Goal: Information Seeking & Learning: Learn about a topic

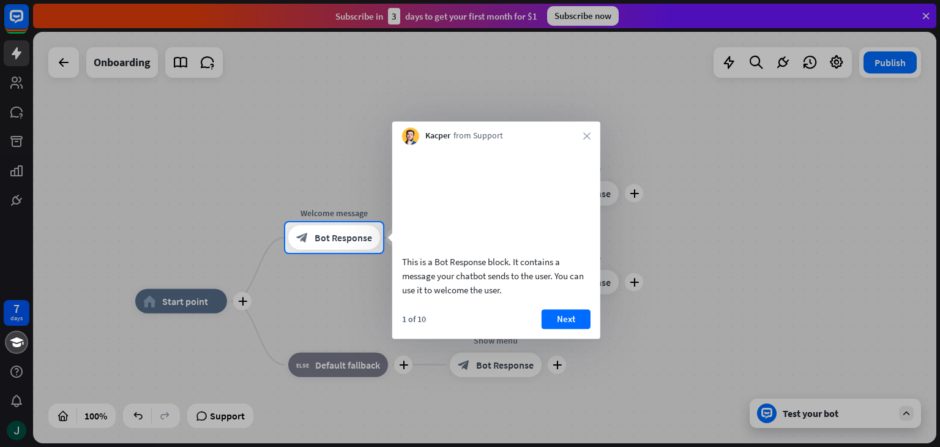
click at [562, 329] on button "Next" at bounding box center [566, 319] width 49 height 20
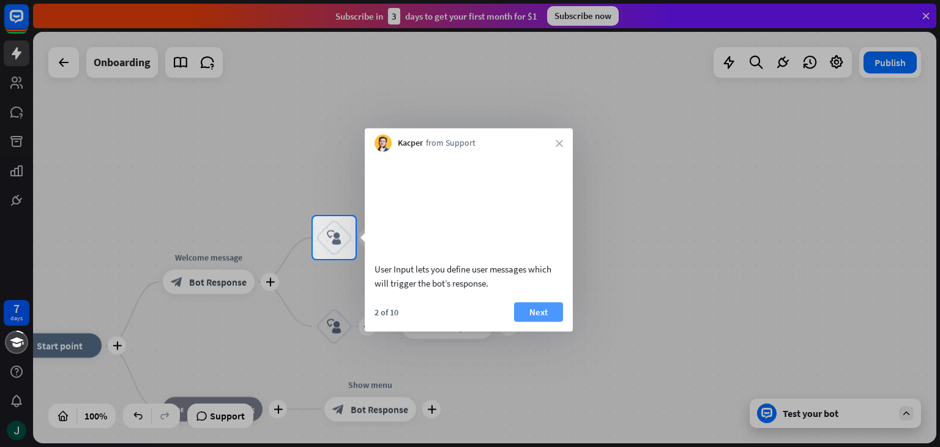
click at [531, 321] on button "Next" at bounding box center [538, 312] width 49 height 20
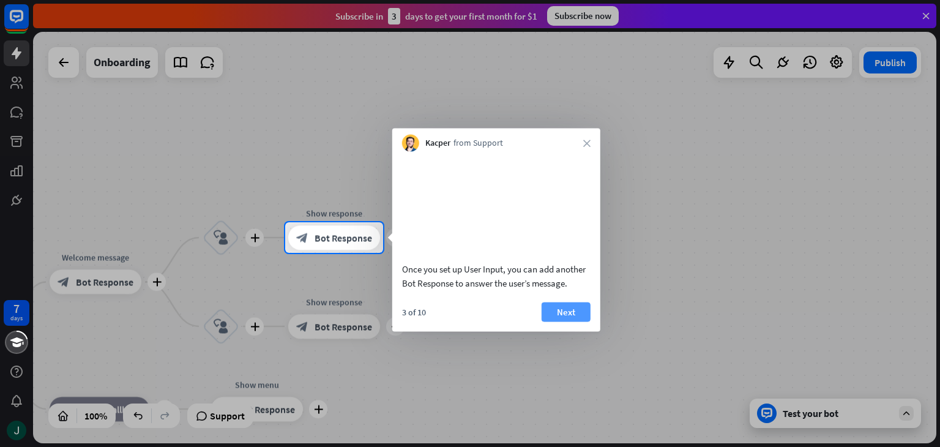
click at [563, 321] on button "Next" at bounding box center [566, 312] width 49 height 20
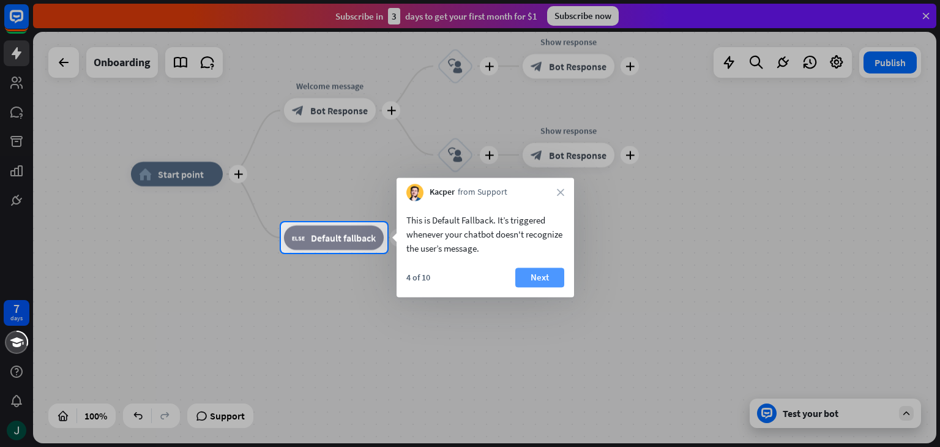
click at [544, 268] on button "Next" at bounding box center [539, 278] width 49 height 20
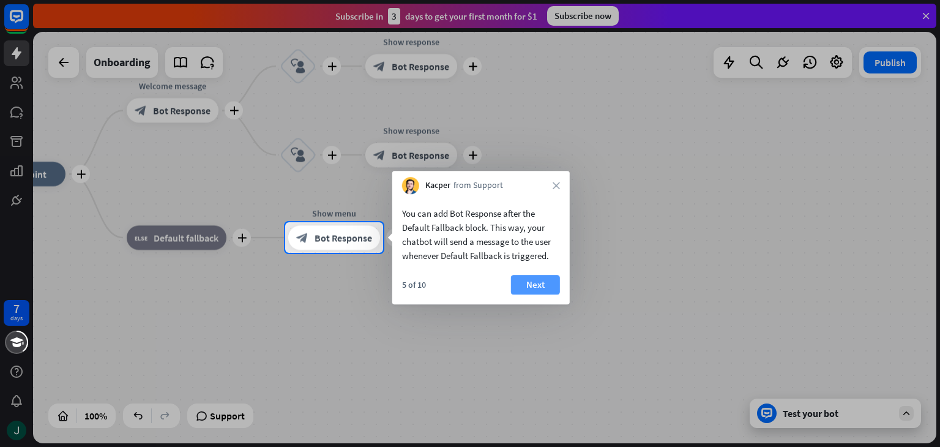
click at [539, 286] on button "Next" at bounding box center [535, 285] width 49 height 20
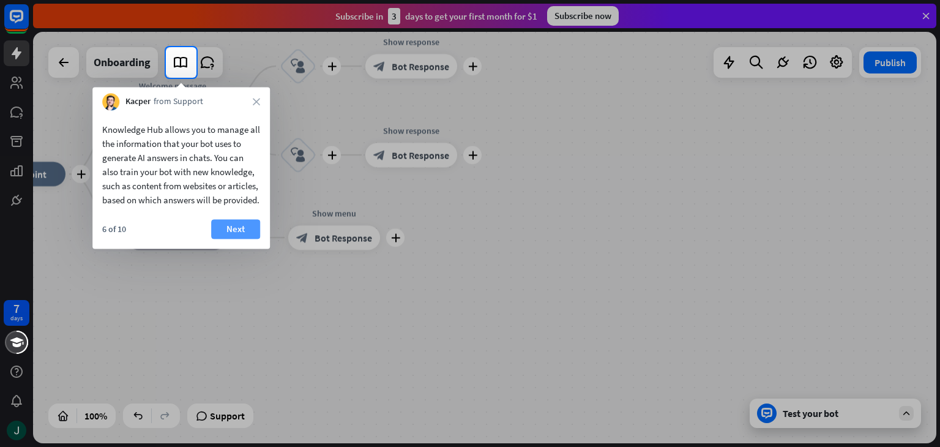
click at [225, 236] on button "Next" at bounding box center [235, 229] width 49 height 20
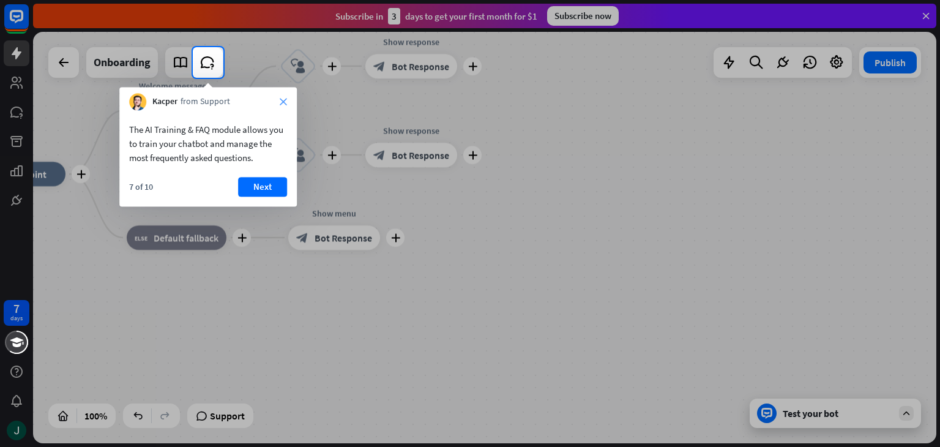
click at [280, 99] on icon "close" at bounding box center [283, 101] width 7 height 7
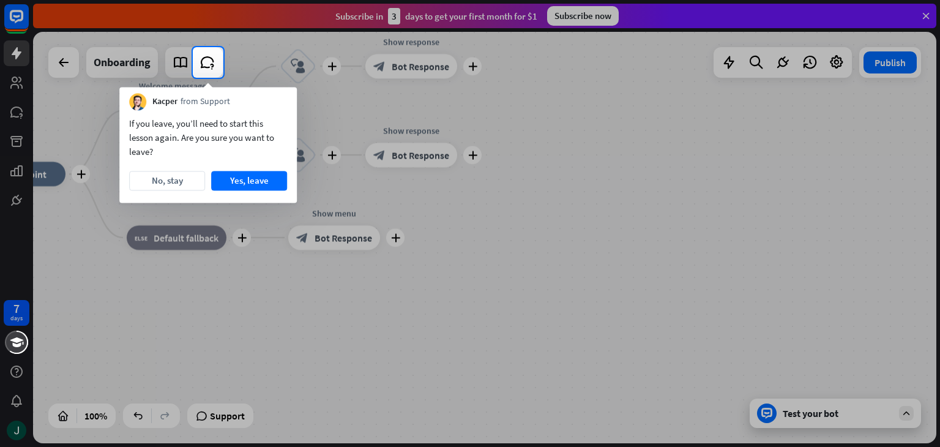
click at [928, 15] on div at bounding box center [470, 23] width 940 height 47
click at [927, 14] on div at bounding box center [470, 23] width 940 height 47
click at [311, 18] on div at bounding box center [470, 23] width 940 height 47
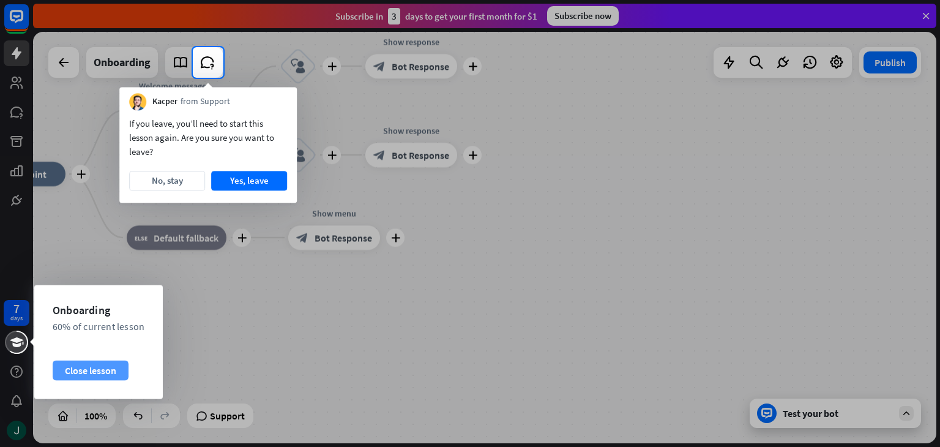
click at [95, 370] on div "Close lesson" at bounding box center [91, 371] width 76 height 20
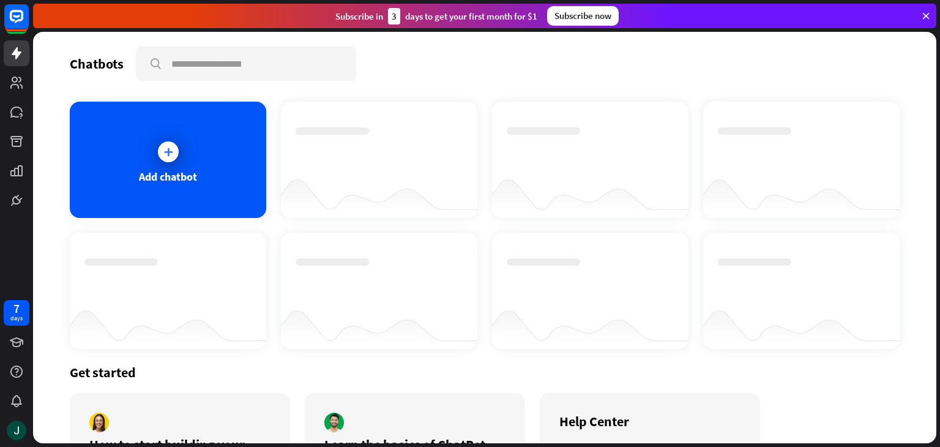
drag, startPoint x: 13, startPoint y: 232, endPoint x: 13, endPoint y: 219, distance: 12.9
click at [12, 231] on div "7 days" at bounding box center [16, 223] width 33 height 447
click at [16, 51] on icon at bounding box center [17, 53] width 10 height 12
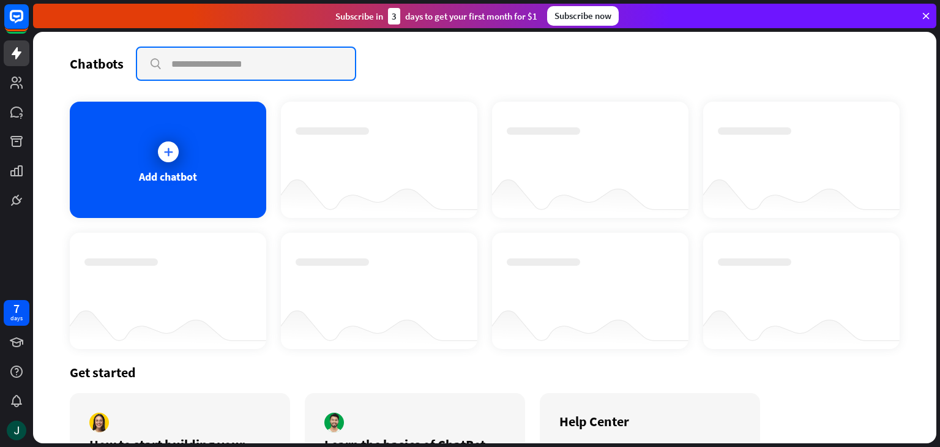
click at [222, 57] on input "text" at bounding box center [246, 64] width 218 height 32
click at [181, 67] on input "**********" at bounding box center [246, 64] width 218 height 32
click at [235, 69] on input "**********" at bounding box center [246, 64] width 218 height 32
type input "**********"
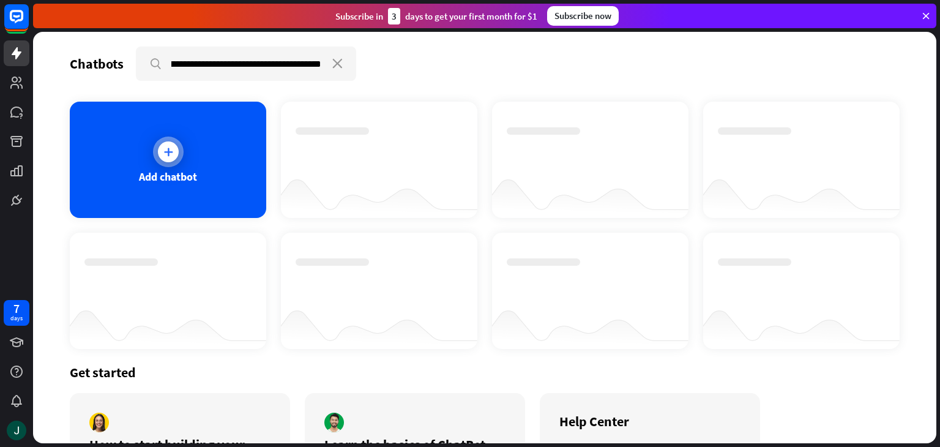
click at [170, 137] on div at bounding box center [168, 152] width 31 height 31
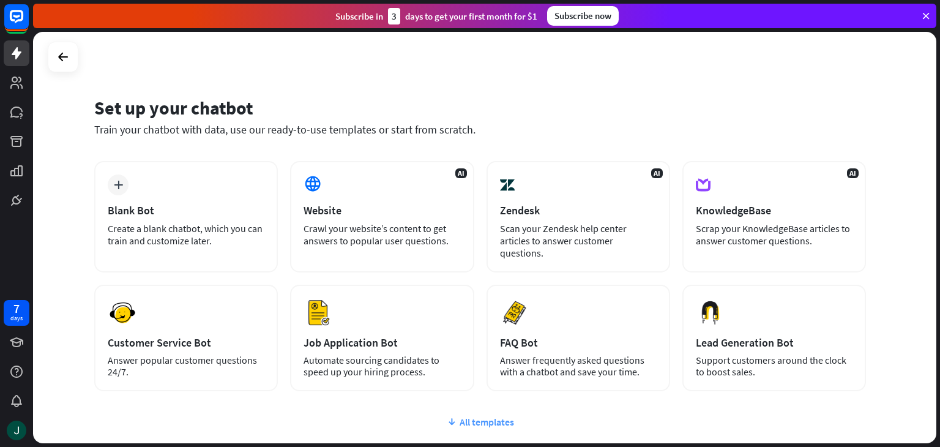
click at [477, 416] on div "All templates" at bounding box center [480, 422] width 772 height 12
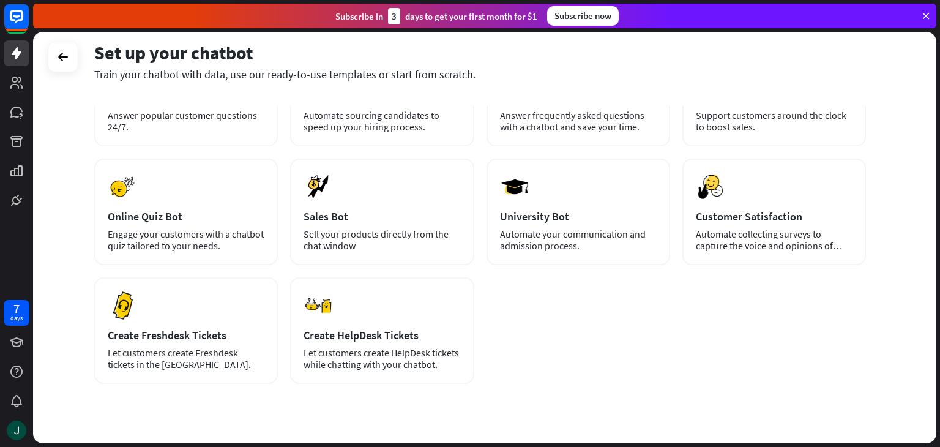
scroll to position [257, 0]
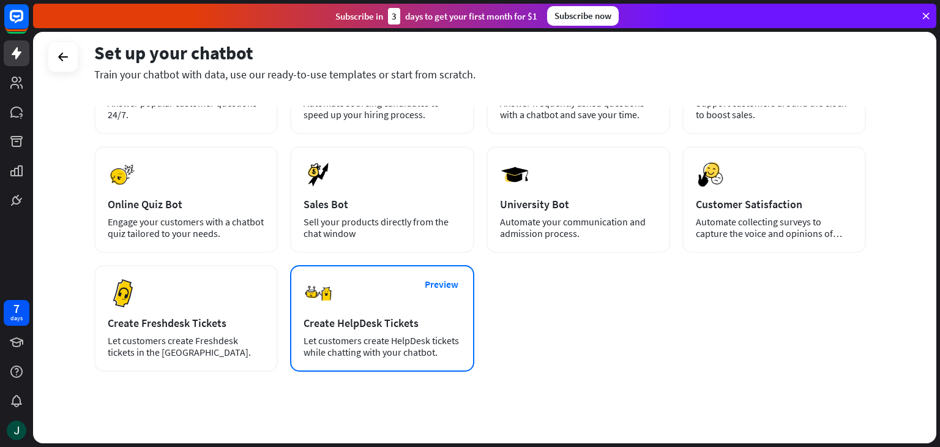
click at [389, 316] on div "Create HelpDesk Tickets" at bounding box center [382, 323] width 157 height 14
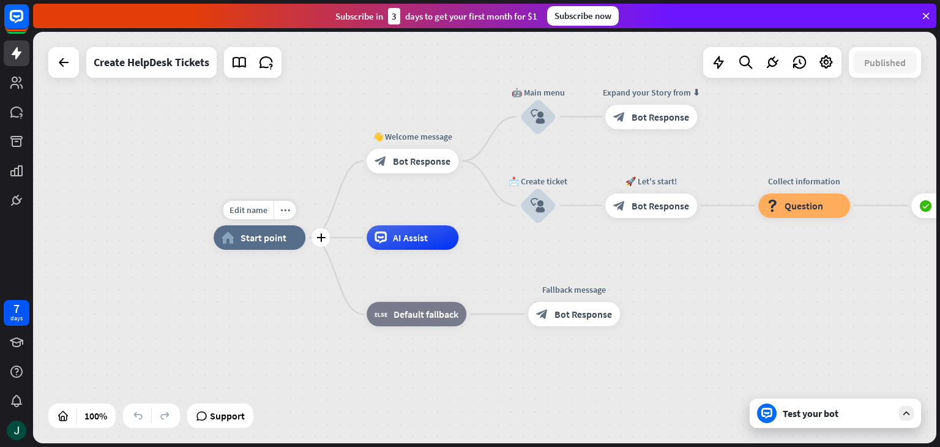
click at [277, 242] on span "Start point" at bounding box center [264, 237] width 46 height 12
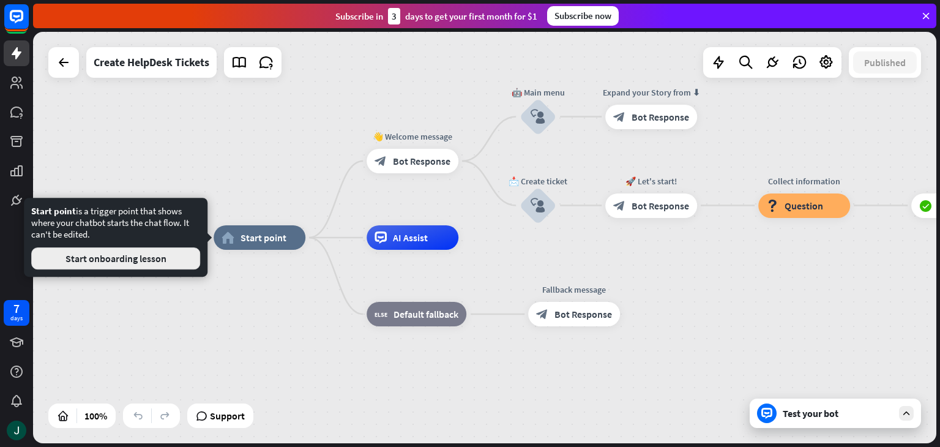
click at [172, 262] on button "Start onboarding lesson" at bounding box center [115, 258] width 169 height 22
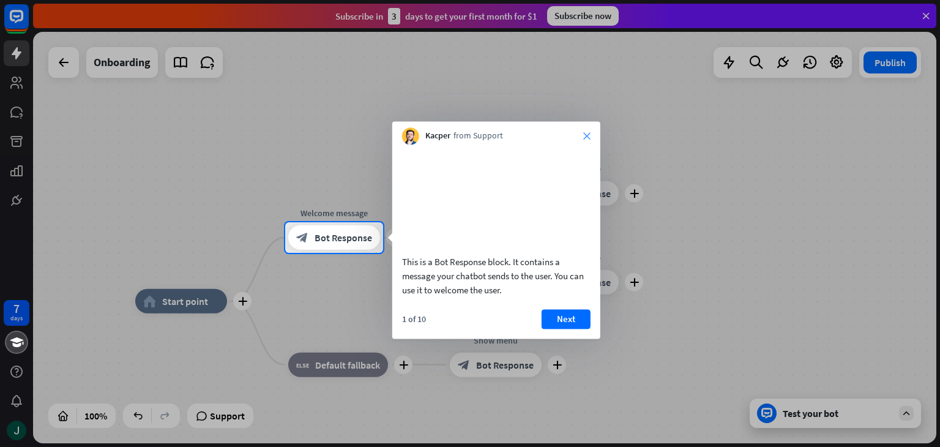
click at [589, 135] on icon "close" at bounding box center [586, 135] width 7 height 7
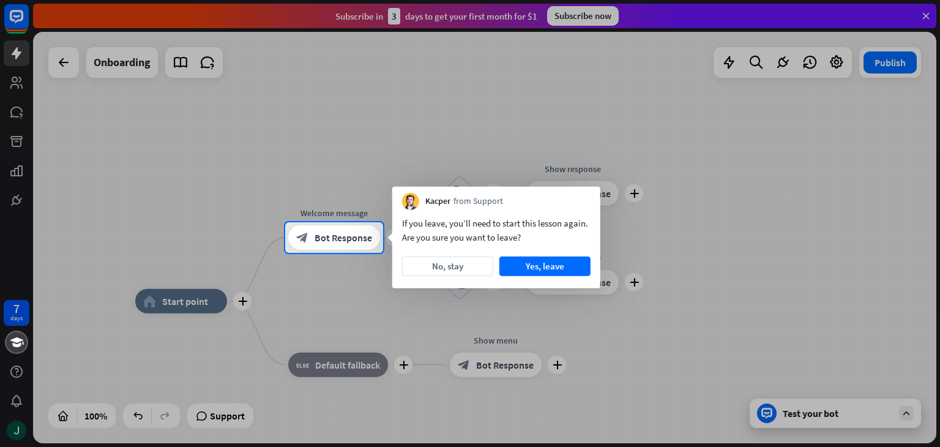
click at [17, 13] on div at bounding box center [470, 111] width 940 height 222
click at [16, 58] on div at bounding box center [470, 111] width 940 height 222
click at [20, 83] on div at bounding box center [470, 111] width 940 height 222
click at [23, 114] on div at bounding box center [470, 111] width 940 height 222
click at [464, 274] on button "No, stay" at bounding box center [447, 266] width 91 height 20
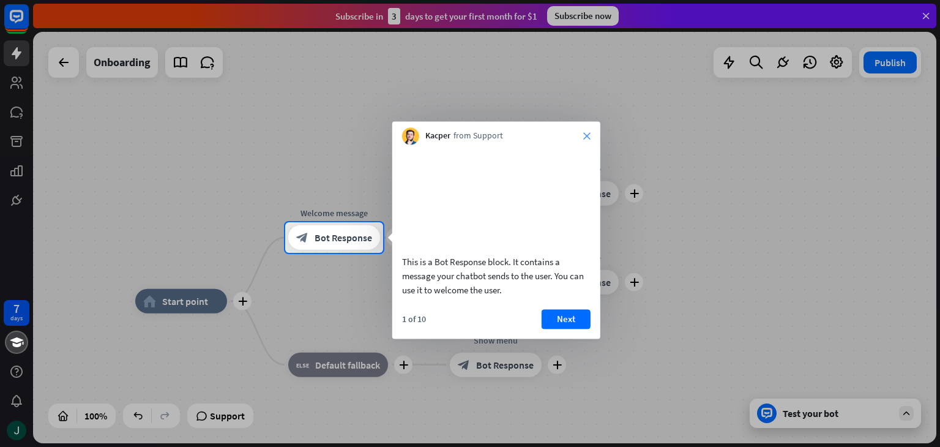
click at [588, 134] on icon "close" at bounding box center [586, 135] width 7 height 7
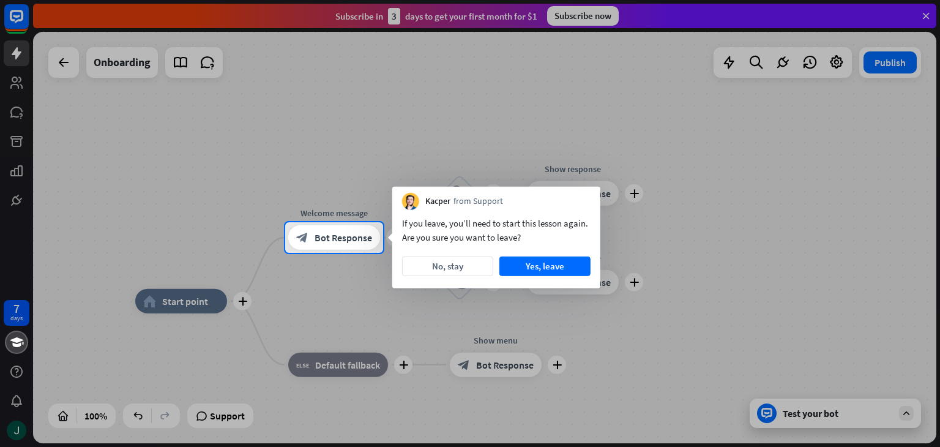
click at [879, 64] on div at bounding box center [470, 111] width 940 height 222
click at [836, 65] on div at bounding box center [470, 111] width 940 height 222
click at [559, 271] on button "Yes, leave" at bounding box center [545, 266] width 91 height 20
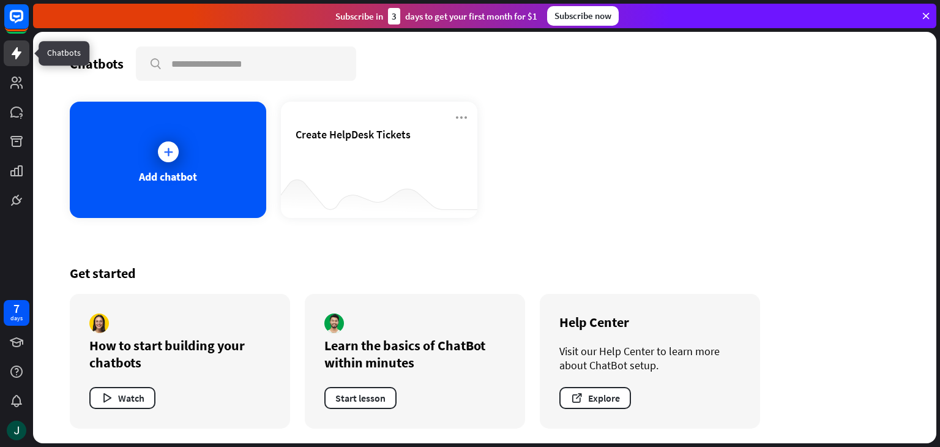
click at [15, 57] on icon at bounding box center [16, 53] width 15 height 15
click at [11, 84] on icon at bounding box center [16, 83] width 12 height 12
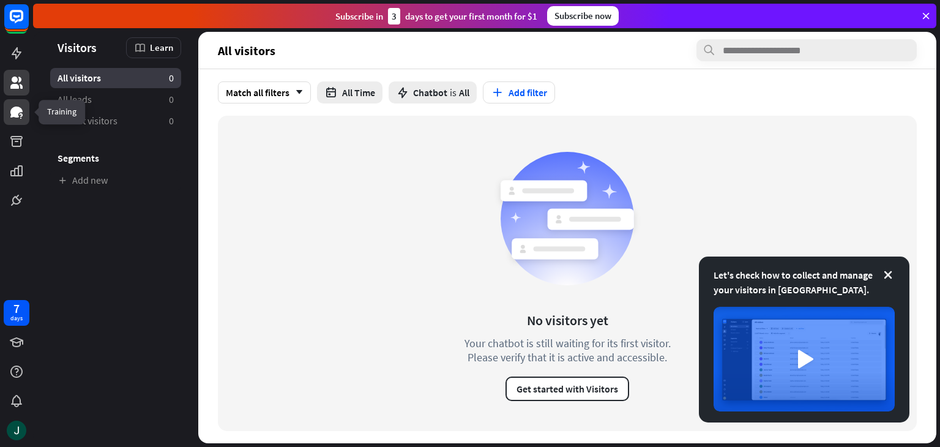
click at [20, 111] on icon at bounding box center [16, 112] width 12 height 11
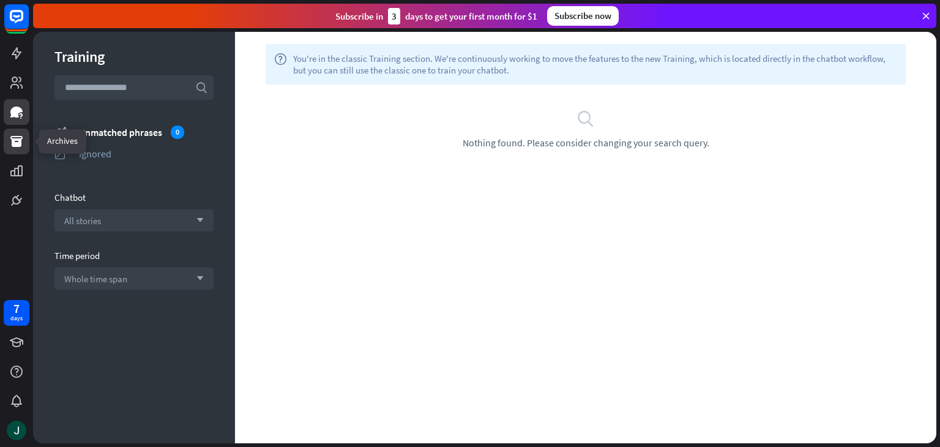
click at [20, 140] on icon at bounding box center [16, 141] width 12 height 11
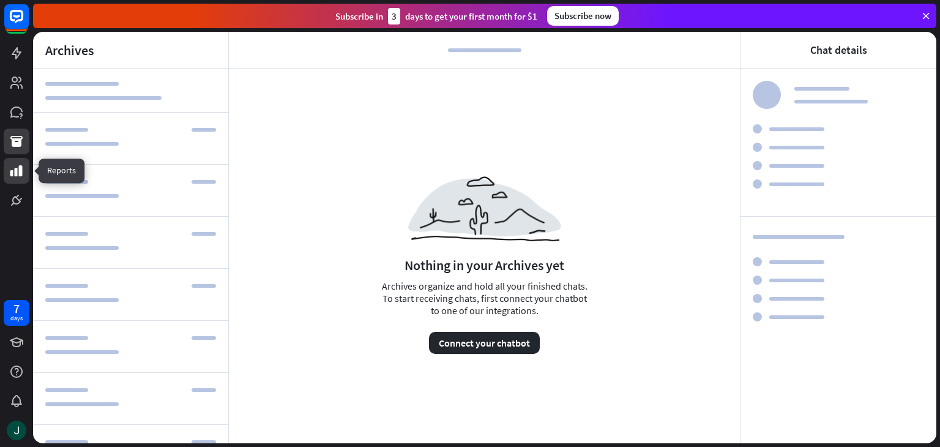
click at [17, 171] on icon at bounding box center [16, 170] width 12 height 11
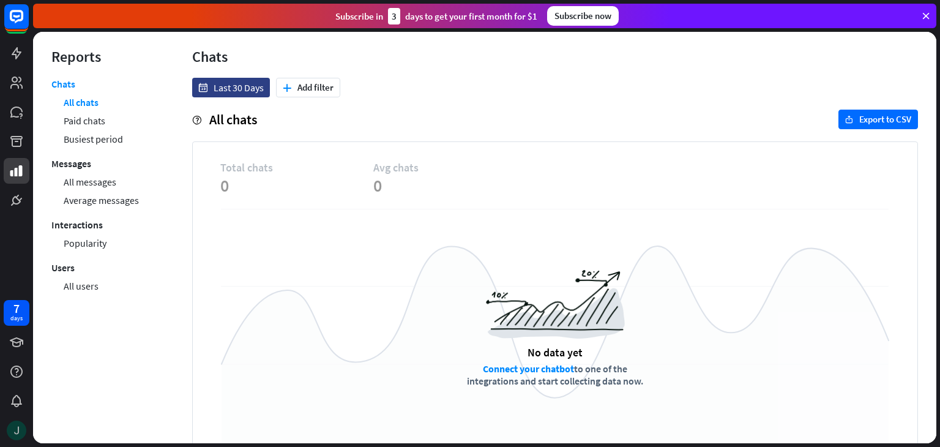
click at [12, 427] on img at bounding box center [17, 431] width 20 height 20
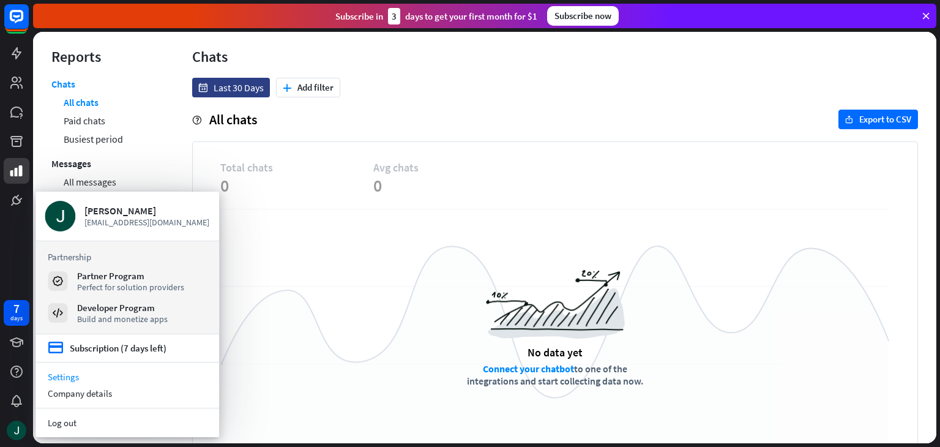
click at [125, 378] on link "Settings" at bounding box center [128, 377] width 184 height 17
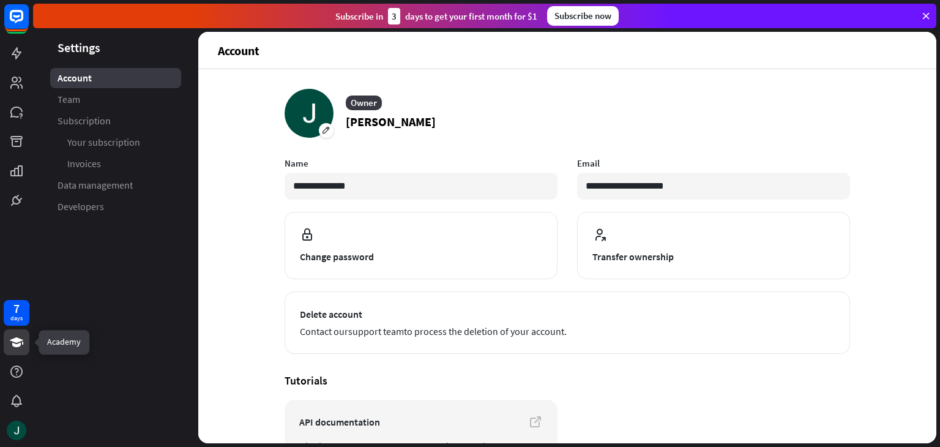
click at [16, 345] on icon at bounding box center [16, 342] width 13 height 10
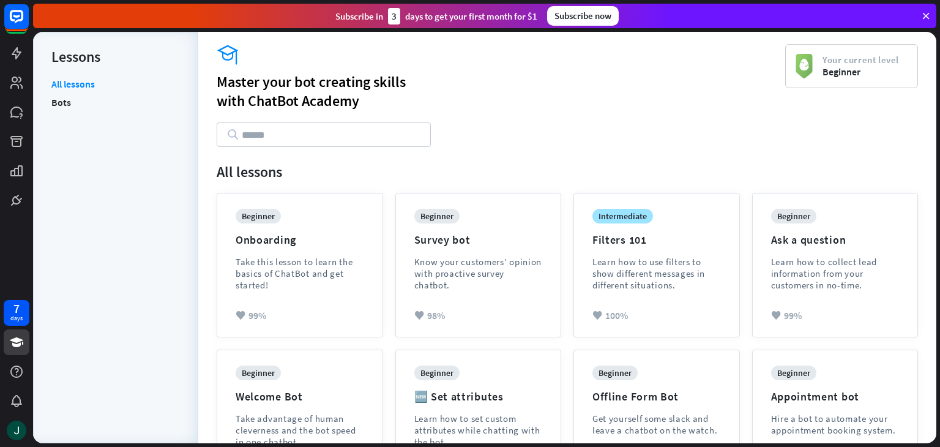
click at [833, 65] on span "Beginner" at bounding box center [861, 71] width 77 height 12
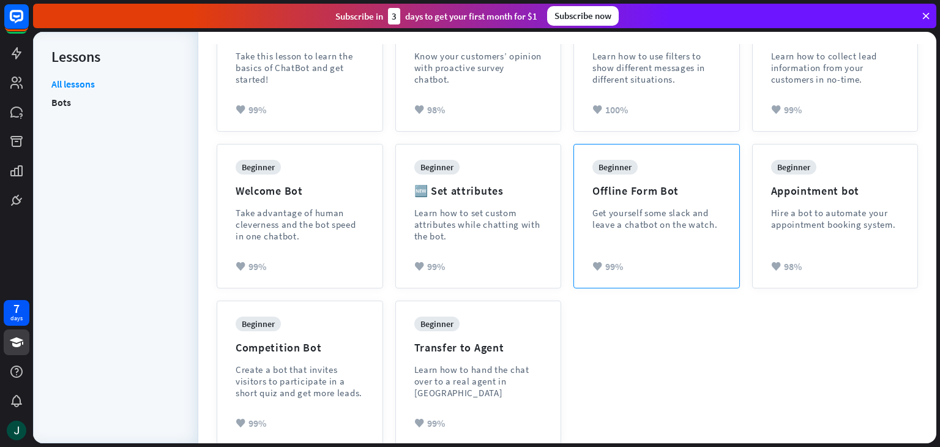
scroll to position [226, 0]
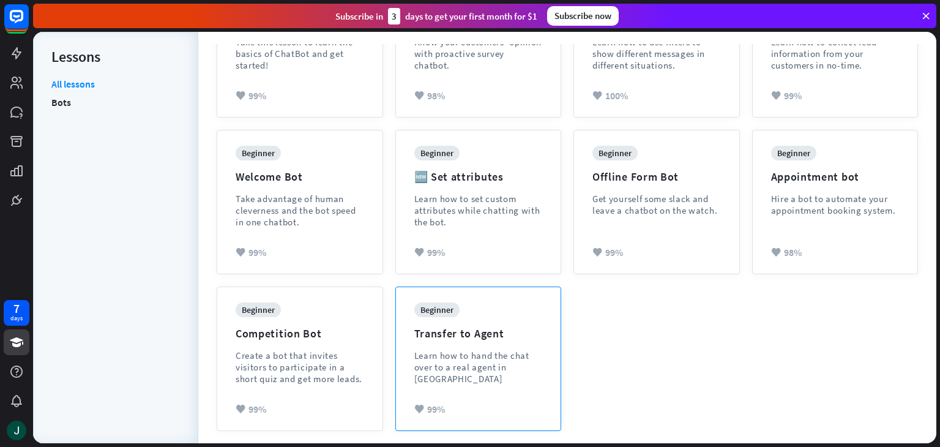
click at [477, 326] on div "Transfer to Agent" at bounding box center [459, 333] width 90 height 14
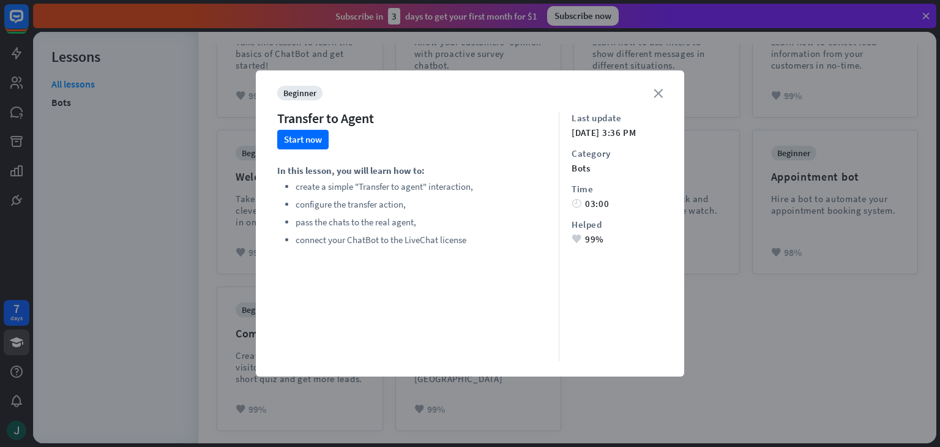
click at [659, 92] on icon "close" at bounding box center [658, 93] width 9 height 9
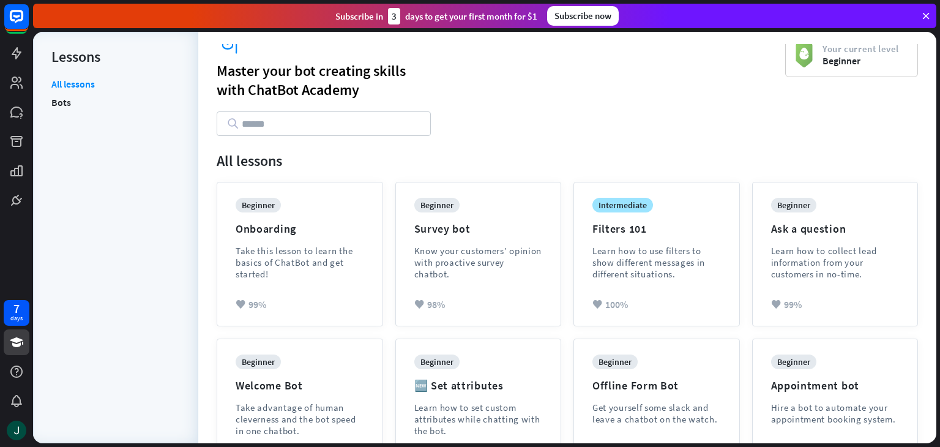
scroll to position [0, 0]
